Goal: Obtain resource: Download file/media

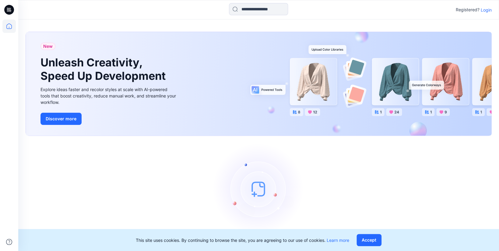
click at [487, 9] on p "Login" at bounding box center [485, 10] width 11 height 6
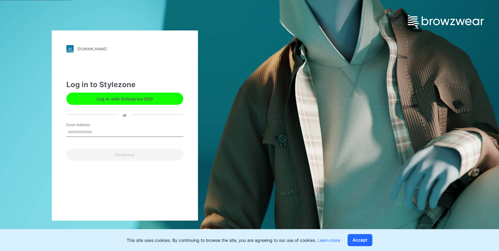
click at [132, 125] on div "Email Address" at bounding box center [124, 131] width 117 height 18
click at [114, 134] on input "Email Address" at bounding box center [124, 131] width 117 height 9
click at [79, 134] on input "Email Address" at bounding box center [124, 131] width 117 height 9
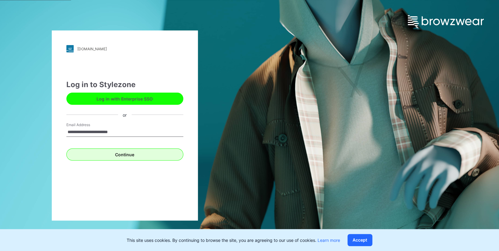
type input "**********"
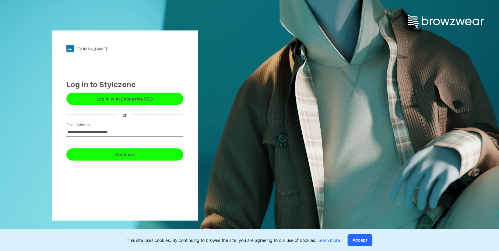
click at [86, 157] on button "Continue" at bounding box center [124, 154] width 117 height 12
click at [106, 153] on button "Continue" at bounding box center [124, 154] width 117 height 12
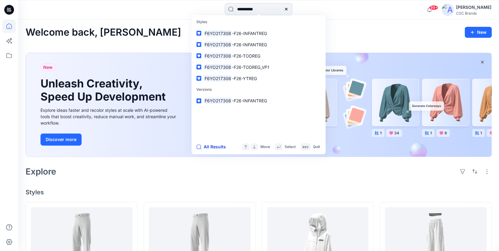
type input "**********"
click at [211, 147] on button "All Results" at bounding box center [212, 146] width 33 height 7
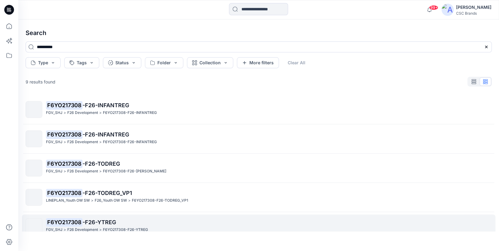
scroll to position [13, 0]
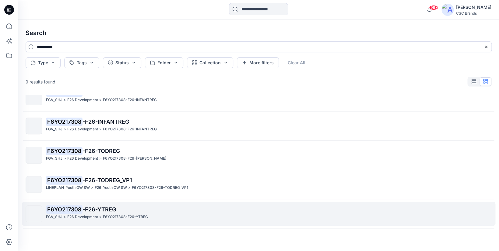
click at [136, 217] on p "F6YO217308-F26-YTREG" at bounding box center [125, 217] width 45 height 6
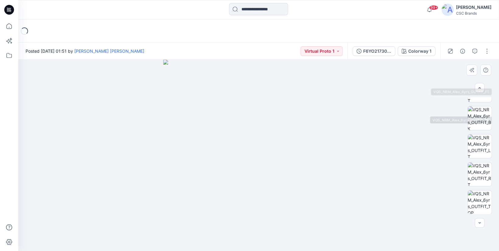
scroll to position [132, 0]
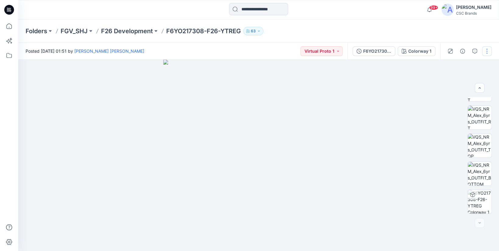
click at [487, 52] on button "button" at bounding box center [487, 51] width 10 height 10
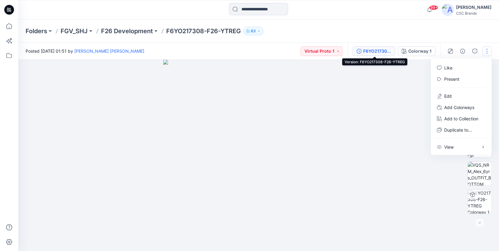
click at [380, 50] on div "F6YO217308-F26-YTREG" at bounding box center [377, 51] width 28 height 7
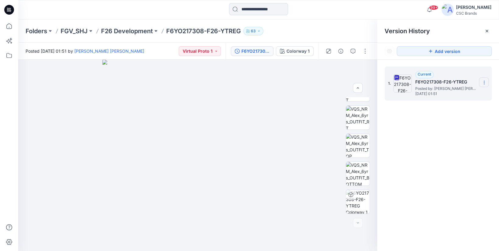
click at [484, 84] on icon at bounding box center [484, 84] width 0 height 0
click at [462, 97] on span "Download Source BW File" at bounding box center [453, 94] width 51 height 7
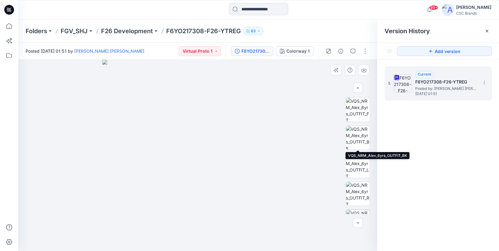
scroll to position [0, 0]
click at [355, 138] on img at bounding box center [358, 137] width 24 height 24
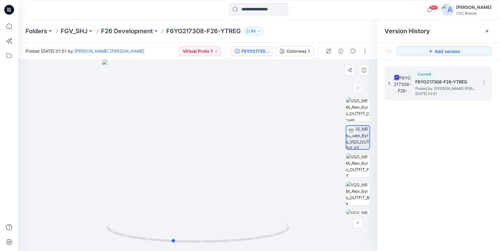
drag, startPoint x: 190, startPoint y: 154, endPoint x: 165, endPoint y: 138, distance: 29.6
click at [165, 138] on div at bounding box center [197, 155] width 359 height 191
click at [273, 13] on input at bounding box center [258, 9] width 59 height 12
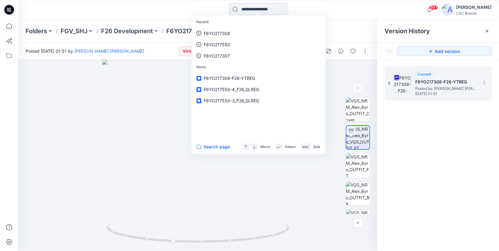
paste input "**********"
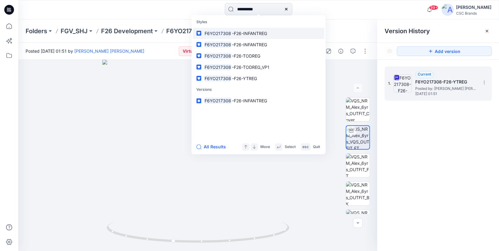
type input "**********"
click at [264, 31] on span "-F26-INFANTREG" at bounding box center [249, 33] width 35 height 5
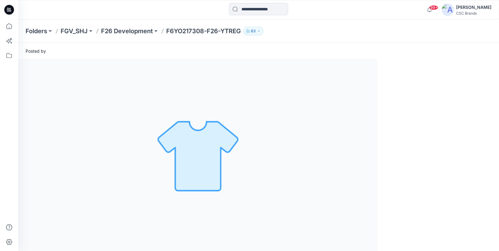
click at [263, 18] on div "99+ Notifications Bapu Ramachandra shared F6MS217388-1_S27_GLREG_VP1_OPT 2_STRA…" at bounding box center [258, 9] width 480 height 19
click at [263, 10] on input at bounding box center [258, 9] width 59 height 12
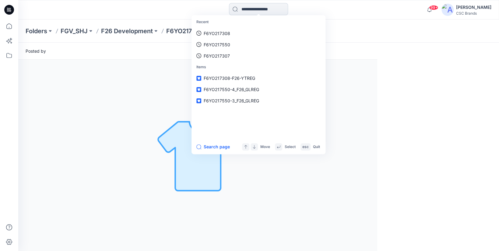
paste input "**********"
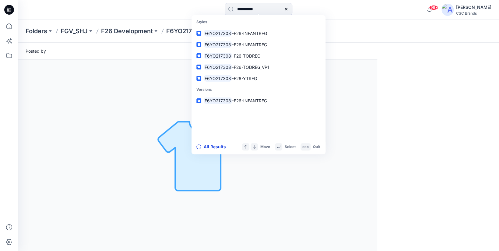
type input "**********"
click at [210, 145] on button "All Results" at bounding box center [212, 146] width 33 height 7
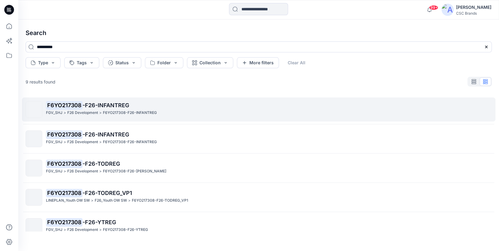
click at [139, 111] on p "F6YO217308-F26-INFANTREG" at bounding box center [130, 113] width 54 height 6
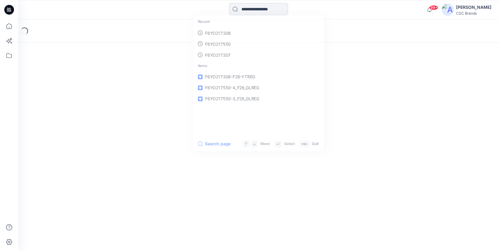
click at [252, 7] on input at bounding box center [258, 9] width 59 height 12
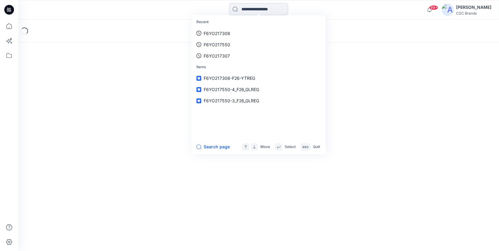
paste input "**********"
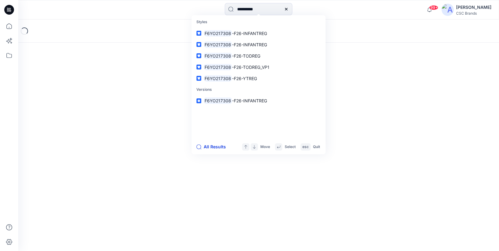
type input "**********"
click at [217, 148] on button "All Results" at bounding box center [212, 146] width 33 height 7
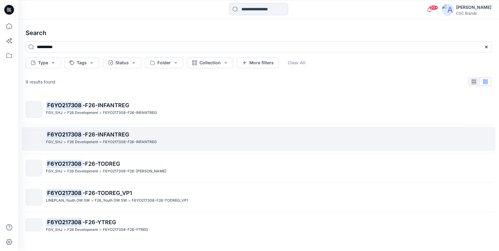
click at [211, 138] on p "F6YO217308 -F26-INFANTREG" at bounding box center [268, 134] width 445 height 9
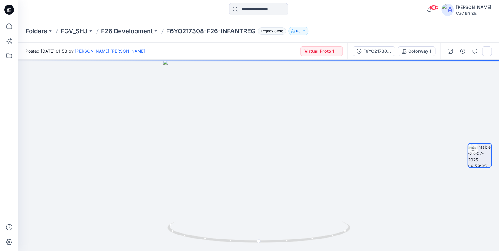
click at [489, 54] on button "button" at bounding box center [487, 51] width 10 height 10
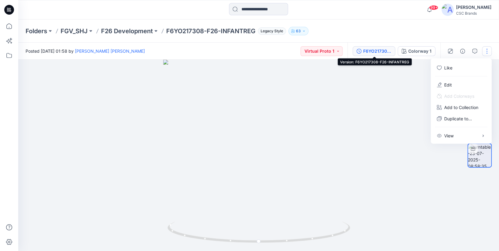
click at [374, 48] on div "F6YO217308-F26-INFANTREG" at bounding box center [377, 51] width 28 height 7
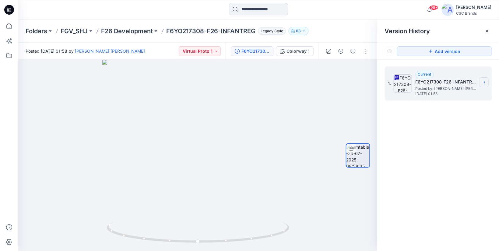
click at [484, 82] on icon at bounding box center [483, 82] width 5 height 5
click at [470, 97] on span "Download Source BW File" at bounding box center [453, 94] width 51 height 7
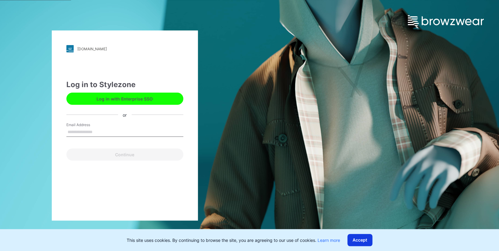
click at [357, 239] on button "Accept" at bounding box center [359, 240] width 25 height 12
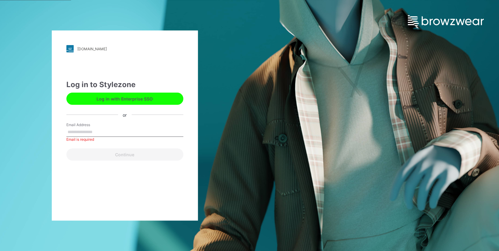
click at [113, 136] on input "Email Address" at bounding box center [124, 131] width 117 height 9
click at [98, 131] on input "Email Address" at bounding box center [124, 131] width 117 height 9
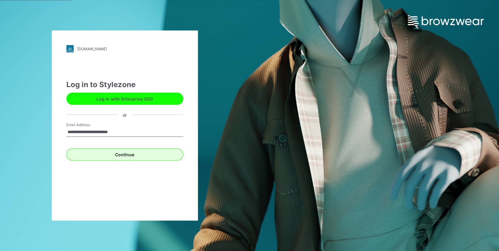
type input "**********"
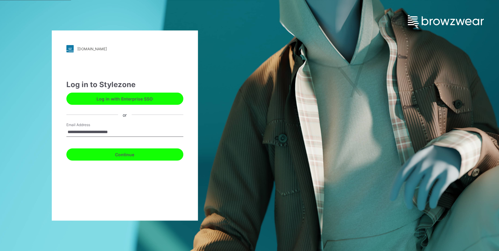
click at [93, 156] on button "Continue" at bounding box center [124, 154] width 117 height 12
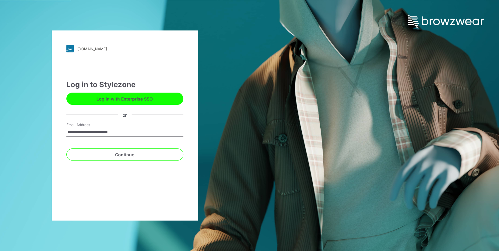
click at [92, 133] on input "**********" at bounding box center [124, 131] width 117 height 9
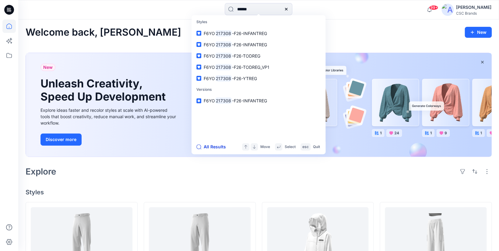
type input "******"
click at [220, 147] on button "All Results" at bounding box center [212, 146] width 33 height 7
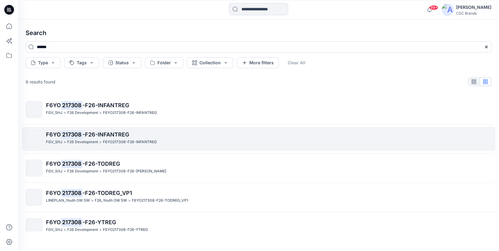
click at [100, 135] on span "-F26-INFANTREG" at bounding box center [105, 134] width 47 height 6
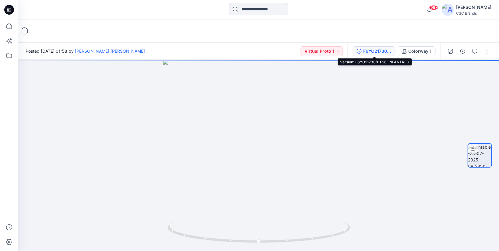
click at [387, 50] on div "F6YO217308-F26-INFANTREG" at bounding box center [377, 51] width 28 height 7
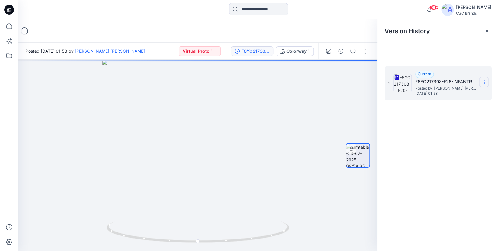
click at [481, 82] on section at bounding box center [484, 82] width 10 height 10
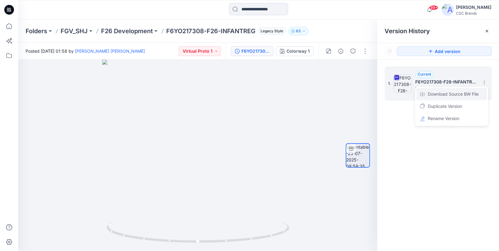
click at [472, 93] on span "Download Source BW File" at bounding box center [453, 93] width 51 height 7
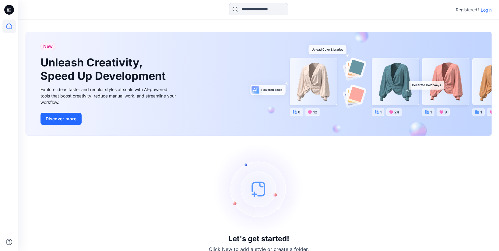
click at [486, 12] on p "Login" at bounding box center [485, 10] width 11 height 6
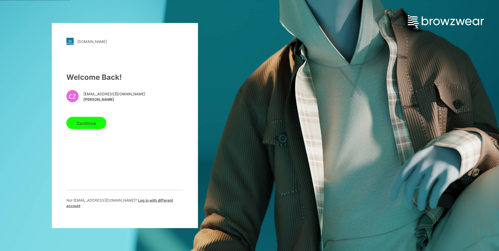
click at [91, 126] on button "Continue" at bounding box center [86, 123] width 40 height 12
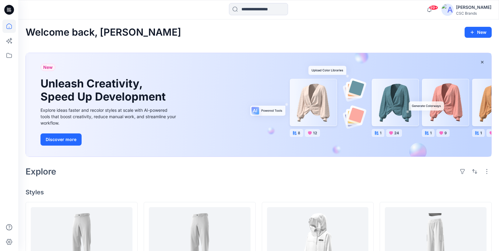
scroll to position [138, 0]
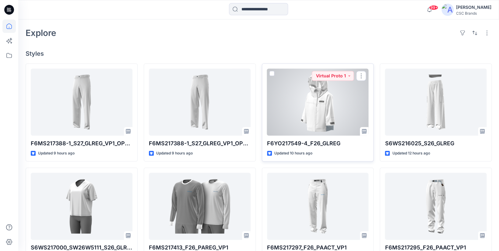
click at [352, 105] on div at bounding box center [318, 101] width 102 height 67
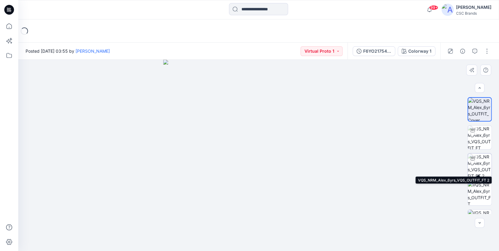
scroll to position [132, 0]
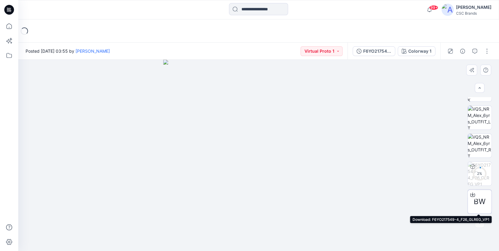
click at [479, 197] on span "BW" at bounding box center [479, 201] width 12 height 11
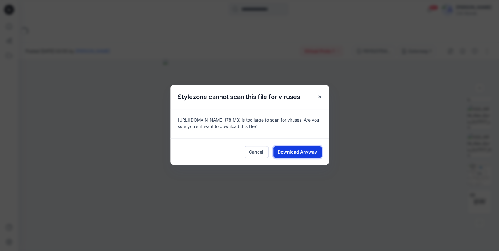
click at [297, 149] on span "Download Anyway" at bounding box center [297, 151] width 39 height 6
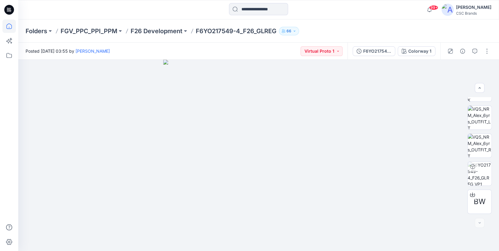
click at [10, 26] on icon at bounding box center [8, 25] width 13 height 13
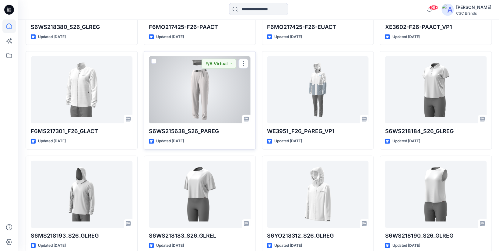
scroll to position [688, 0]
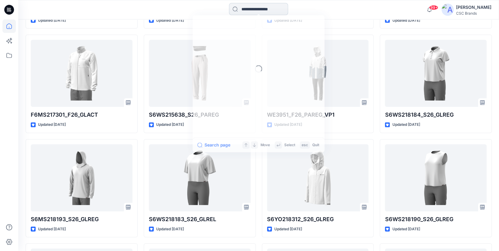
click at [262, 9] on input at bounding box center [258, 9] width 59 height 12
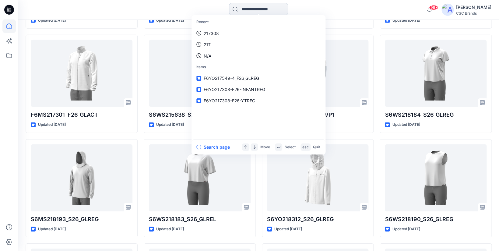
paste input "**********"
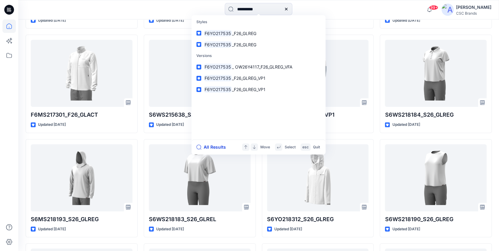
type input "**********"
click at [214, 147] on button "All Results" at bounding box center [212, 146] width 33 height 7
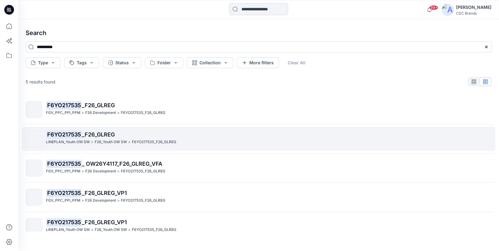
click at [198, 133] on p "F6YO217535 _F26_GLREG" at bounding box center [268, 134] width 445 height 9
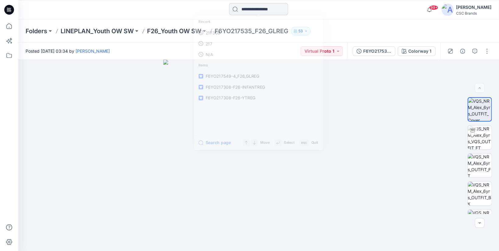
click at [257, 8] on input at bounding box center [258, 9] width 59 height 12
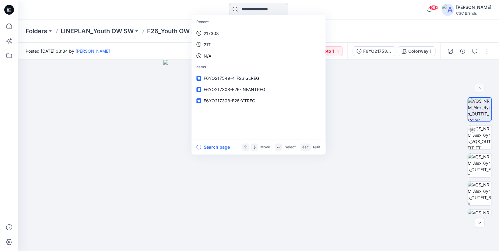
paste input "**********"
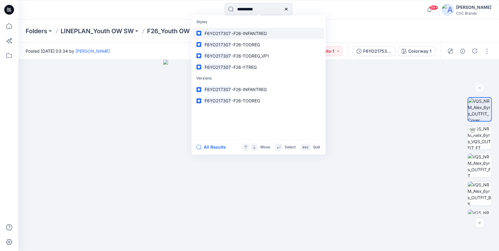
type input "**********"
click at [250, 32] on span "-F26-INFANTREG" at bounding box center [249, 33] width 35 height 5
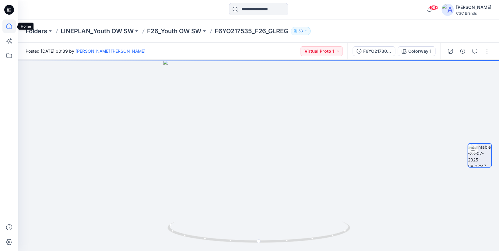
click at [13, 23] on icon at bounding box center [8, 25] width 13 height 13
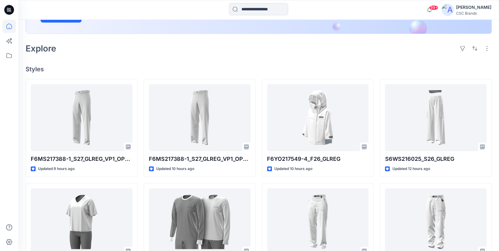
scroll to position [126, 0]
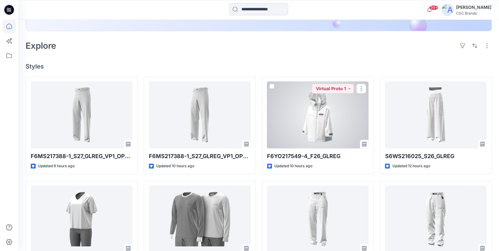
click at [312, 105] on div at bounding box center [318, 114] width 102 height 67
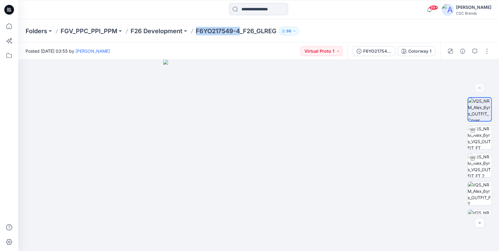
drag, startPoint x: 241, startPoint y: 32, endPoint x: 197, endPoint y: 34, distance: 44.2
click at [197, 34] on p "F6YO217549-4_F26_GLREG" at bounding box center [236, 31] width 81 height 9
copy p "F6YO217549-4"
click at [361, 29] on div "Folders FGV_PPC_PPI_PPM F26 Development F6YO217549-4_F26_GLREG 66" at bounding box center [235, 31] width 418 height 9
click at [480, 49] on div at bounding box center [468, 51] width 56 height 17
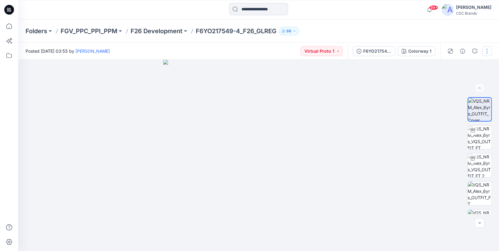
click at [486, 51] on button "button" at bounding box center [487, 51] width 10 height 10
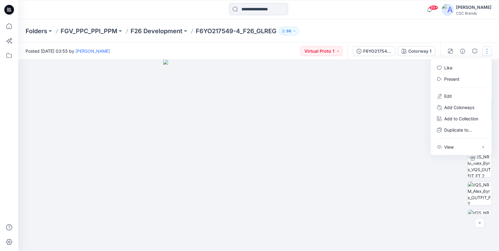
click at [451, 34] on div "Folders FGV_PPC_PPI_PPM F26 Development F6YO217549-4_F26_GLREG 66" at bounding box center [258, 30] width 480 height 23
